Goal: Complete application form

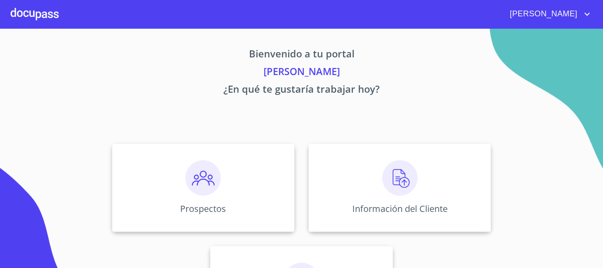
click at [416, 174] on div "Información del Cliente" at bounding box center [400, 187] width 182 height 88
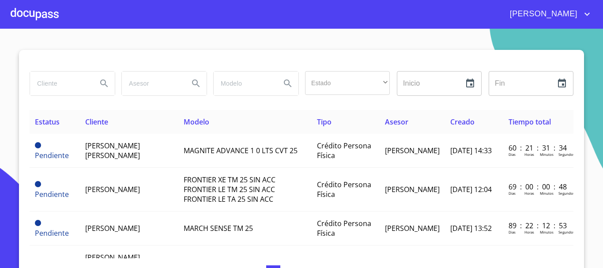
click at [86, 81] on input "search" at bounding box center [60, 83] width 60 height 24
type input "chirani"
click at [105, 86] on icon "Search" at bounding box center [104, 83] width 11 height 11
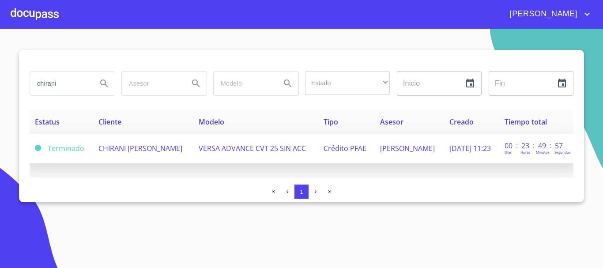
click at [134, 149] on span "CHIRANI [PERSON_NAME]" at bounding box center [140, 148] width 84 height 10
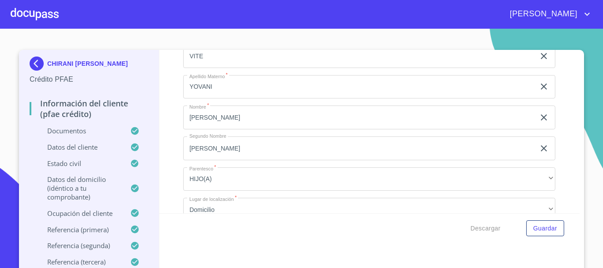
scroll to position [4437, 0]
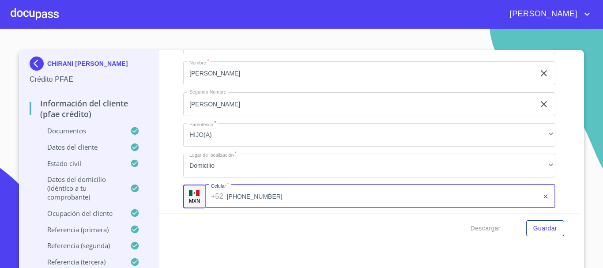
click at [267, 207] on input "[PHONE_NUMBER]" at bounding box center [383, 196] width 312 height 24
click at [539, 225] on span "Guardar" at bounding box center [545, 228] width 24 height 11
